Goal: Transaction & Acquisition: Purchase product/service

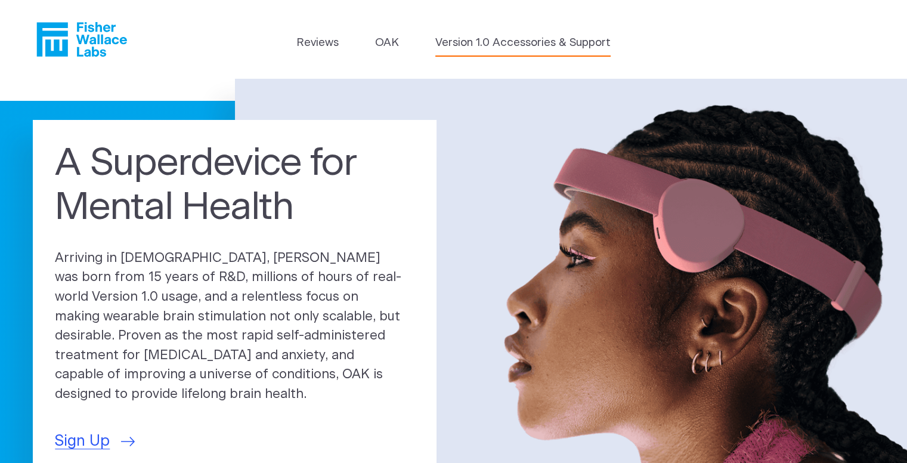
click at [488, 44] on link "Version 1.0 Accessories & Support" at bounding box center [522, 43] width 175 height 17
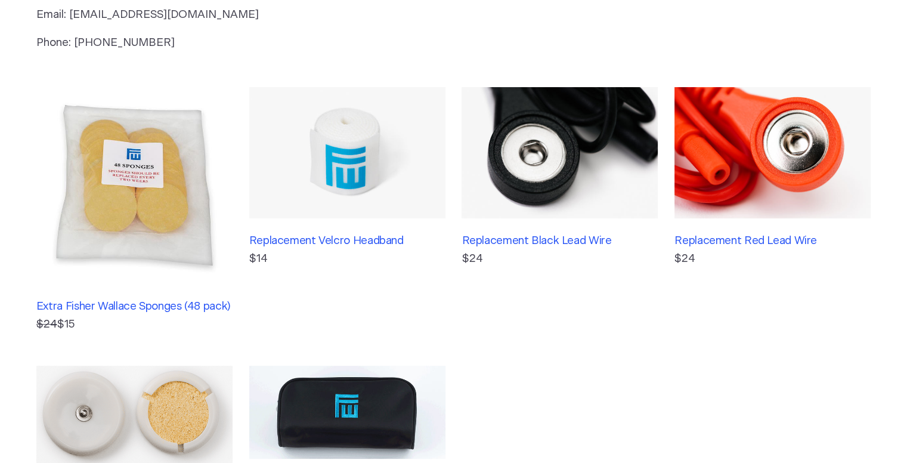
scroll to position [199, 0]
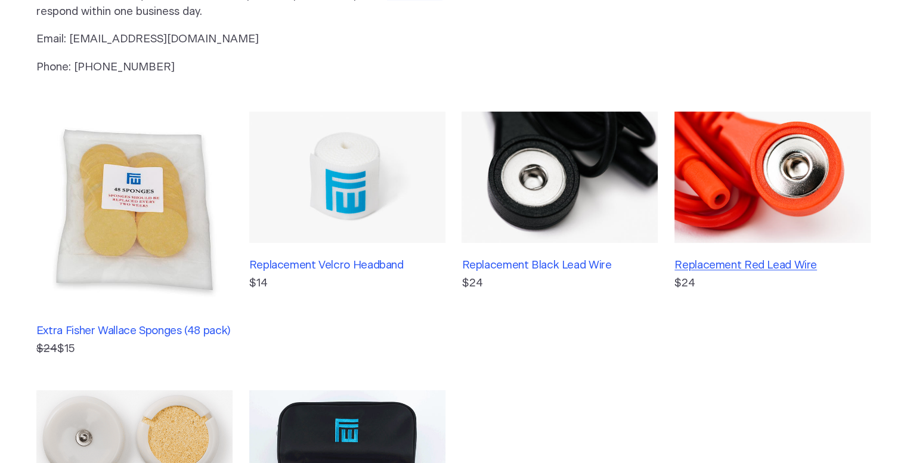
click at [720, 266] on h3 "Replacement Red Lead Wire" at bounding box center [772, 265] width 196 height 13
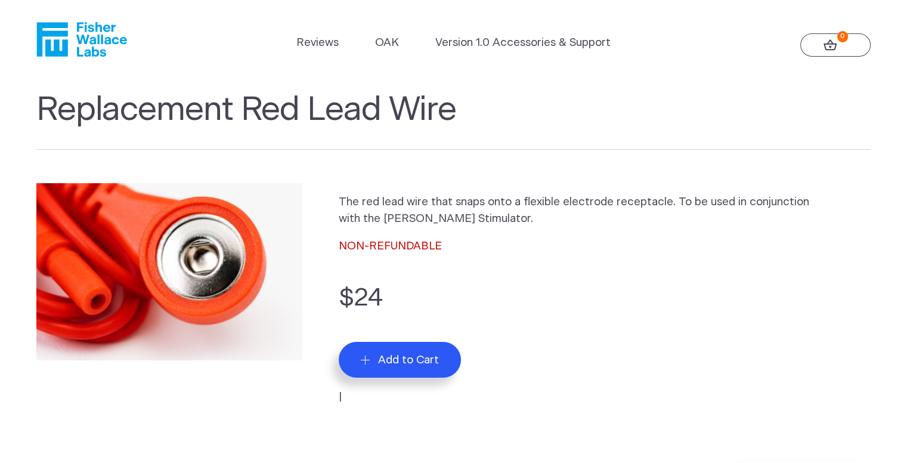
click at [405, 358] on span "Add to Cart" at bounding box center [408, 360] width 61 height 14
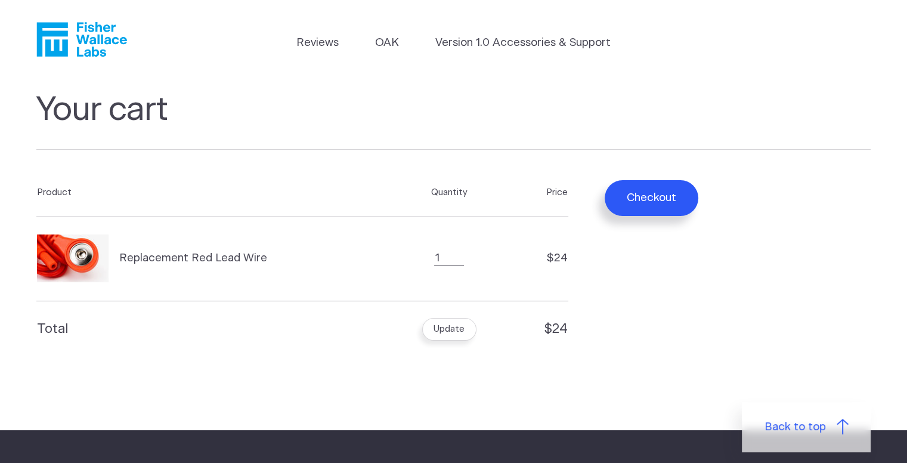
click at [659, 193] on button "Checkout" at bounding box center [651, 198] width 94 height 36
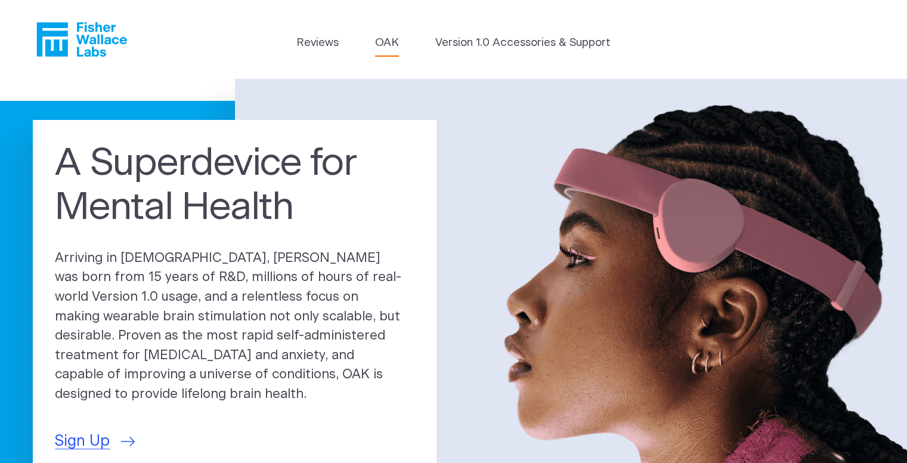
click at [388, 48] on link "OAK" at bounding box center [387, 43] width 24 height 17
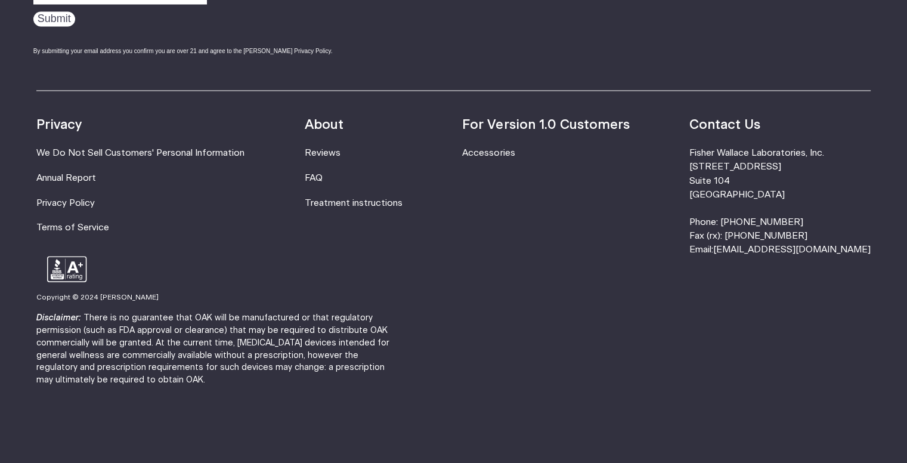
scroll to position [2176, 0]
